Goal: Task Accomplishment & Management: Complete application form

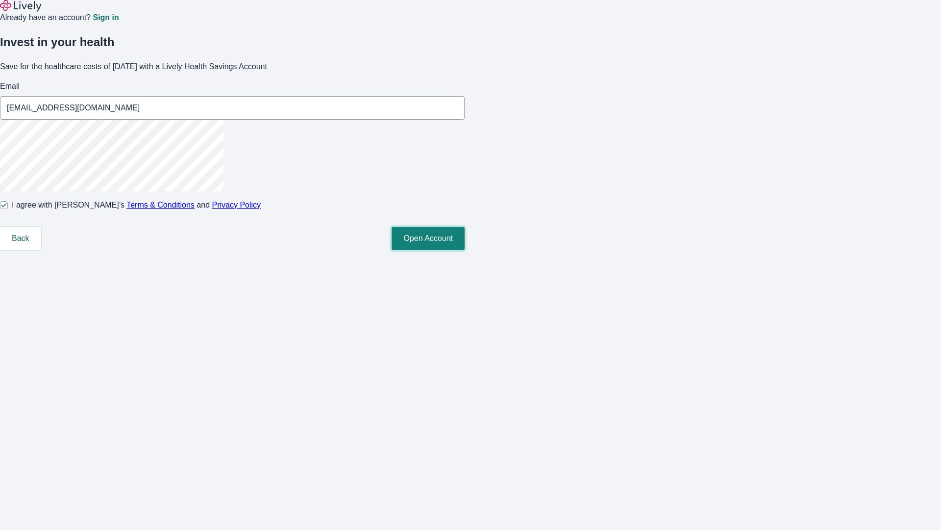
click at [465, 250] on button "Open Account" at bounding box center [428, 239] width 73 height 24
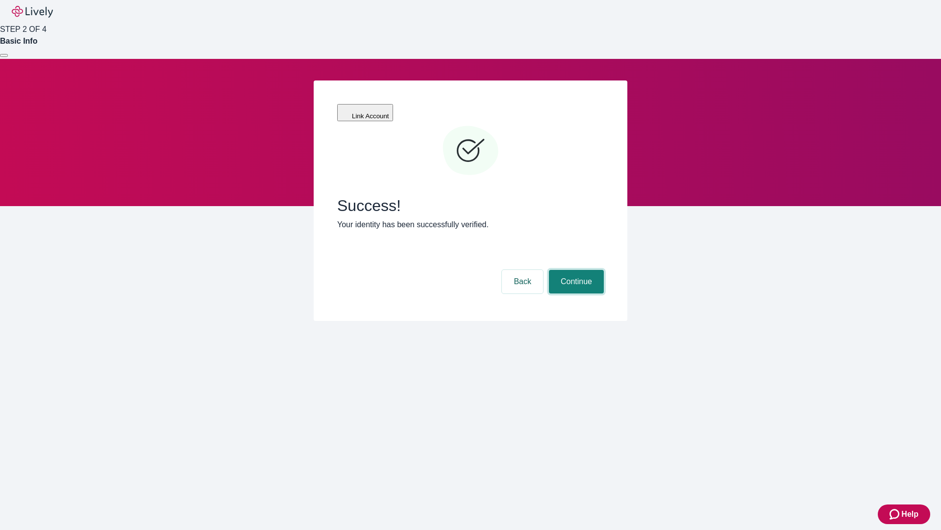
click at [575, 270] on button "Continue" at bounding box center [576, 282] width 55 height 24
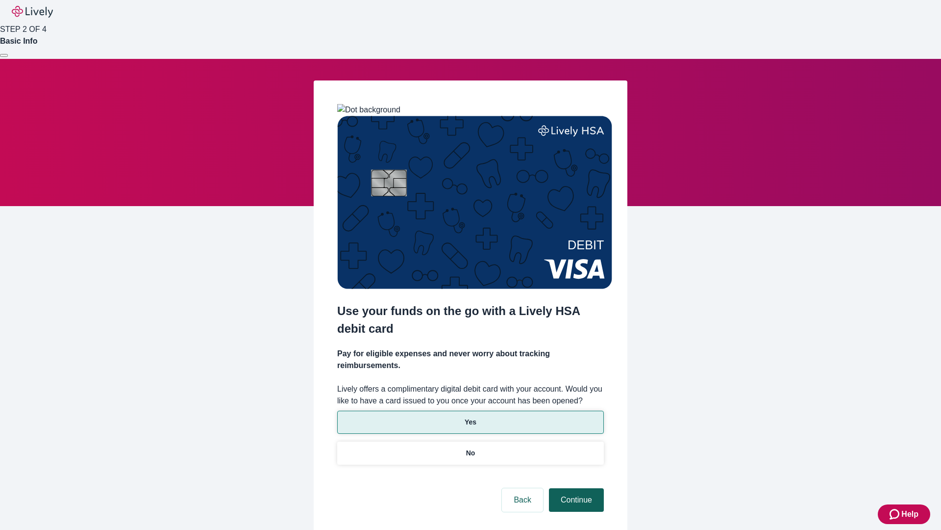
click at [470, 417] on p "Yes" at bounding box center [471, 422] width 12 height 10
click at [575, 488] on button "Continue" at bounding box center [576, 500] width 55 height 24
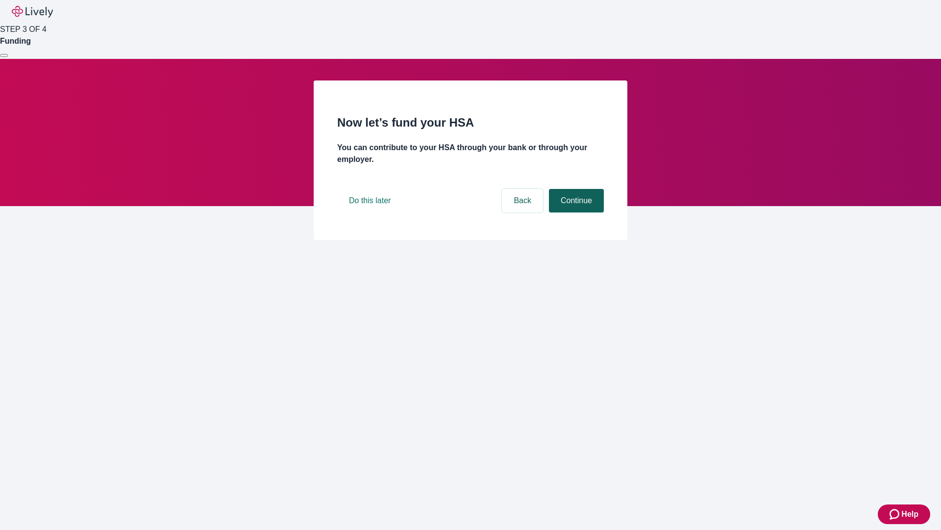
click at [575, 212] on button "Continue" at bounding box center [576, 201] width 55 height 24
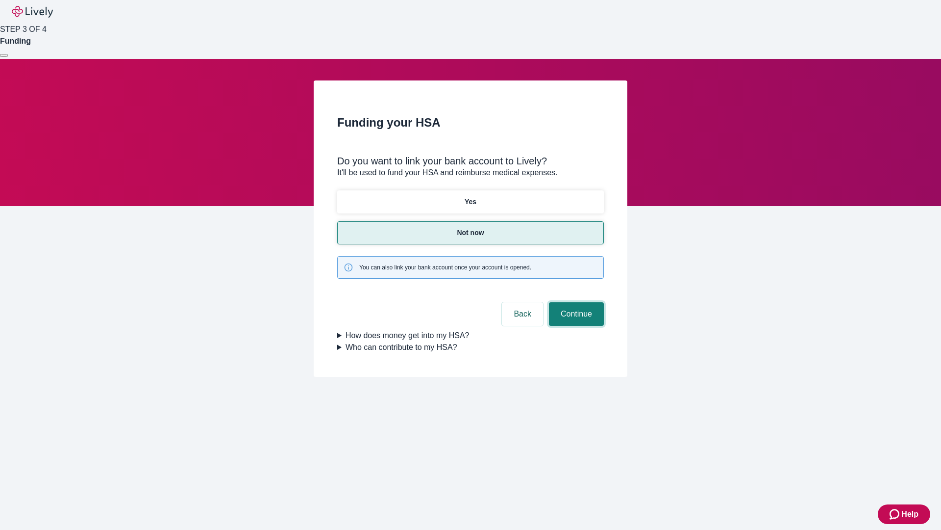
click at [575, 302] on button "Continue" at bounding box center [576, 314] width 55 height 24
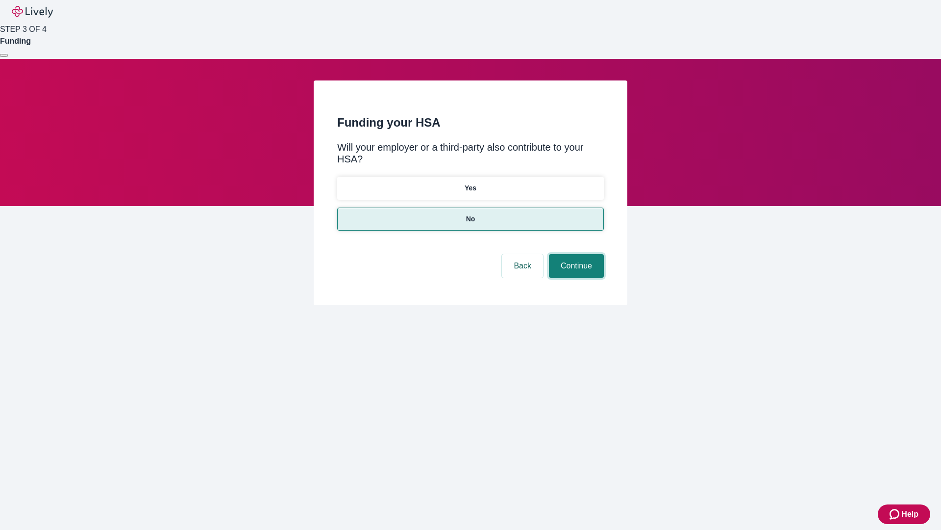
click at [575, 254] on button "Continue" at bounding box center [576, 266] width 55 height 24
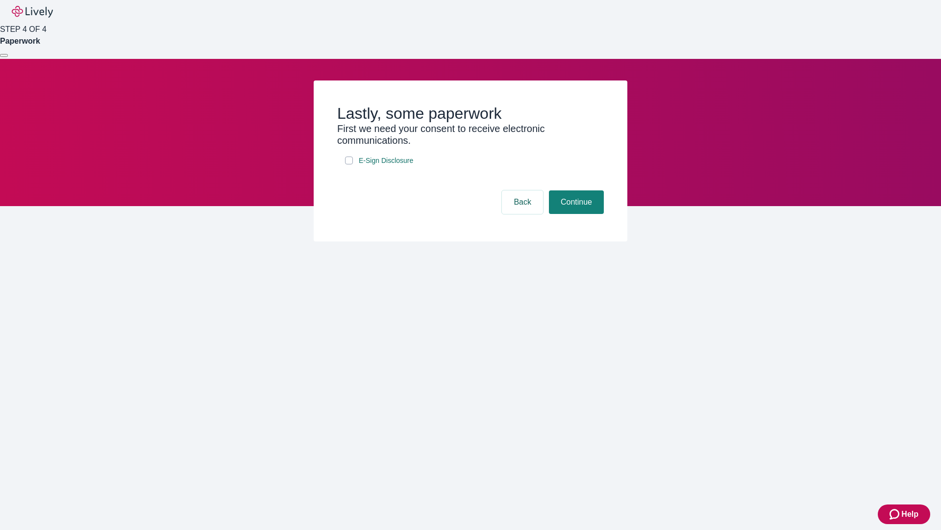
click at [349, 164] on input "E-Sign Disclosure" at bounding box center [349, 160] width 8 height 8
checkbox input "true"
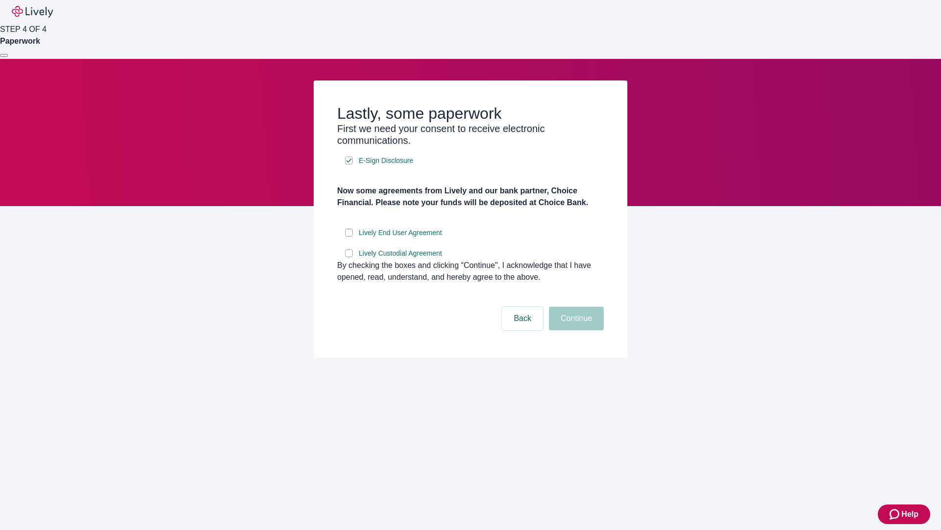
click at [349, 236] on input "Lively End User Agreement" at bounding box center [349, 232] width 8 height 8
checkbox input "true"
click at [349, 257] on input "Lively Custodial Agreement" at bounding box center [349, 253] width 8 height 8
checkbox input "true"
click at [575, 330] on button "Continue" at bounding box center [576, 318] width 55 height 24
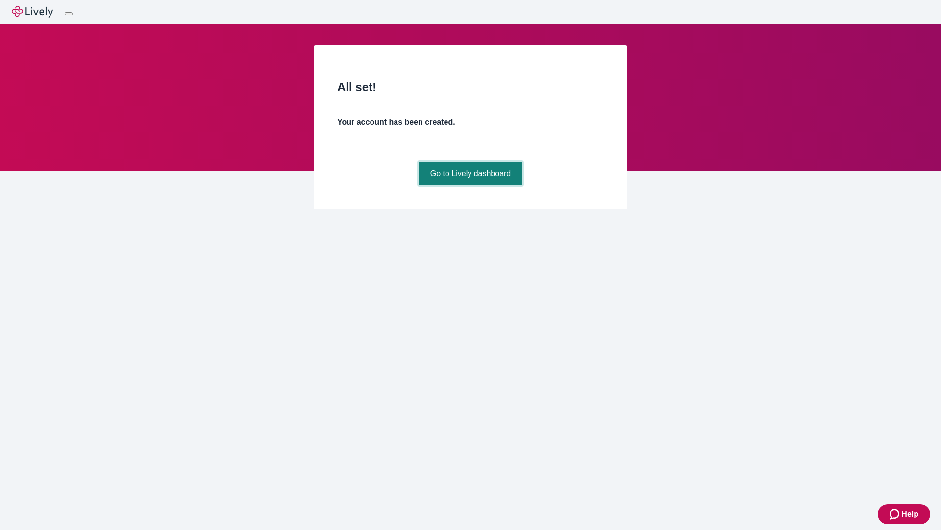
click at [470, 185] on link "Go to Lively dashboard" at bounding box center [471, 174] width 104 height 24
